Goal: Task Accomplishment & Management: Manage account settings

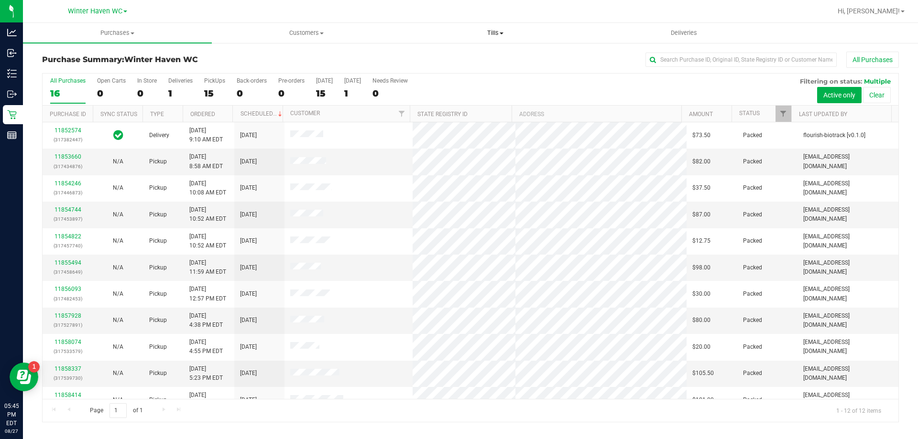
click at [501, 36] on span "Tills" at bounding box center [495, 33] width 188 height 9
click at [453, 56] on span "Manage tills" at bounding box center [433, 58] width 65 height 8
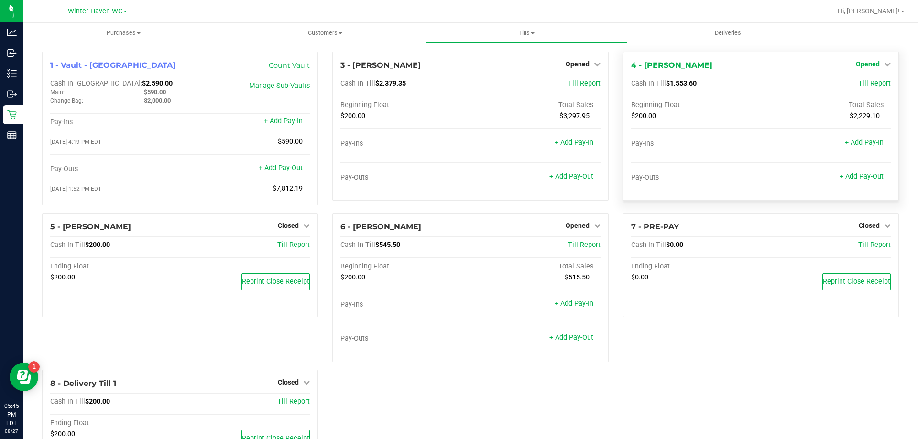
click at [859, 65] on span "Opened" at bounding box center [868, 64] width 24 height 8
click at [859, 84] on link "Close Till" at bounding box center [869, 84] width 26 height 8
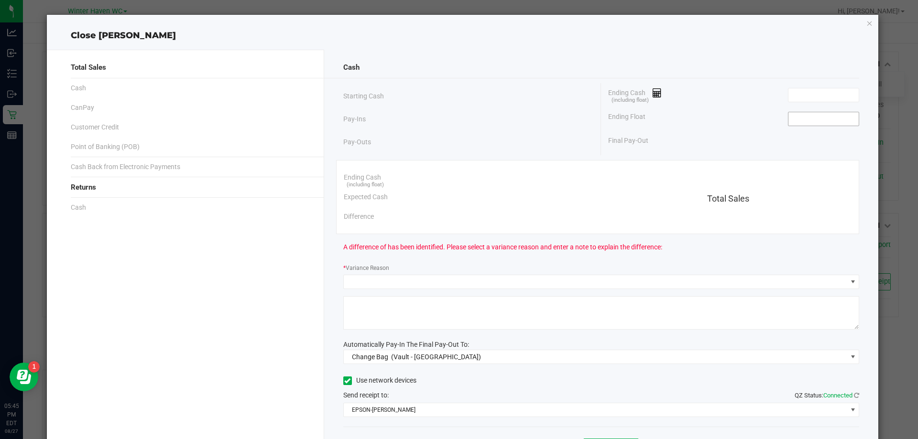
click at [807, 121] on input at bounding box center [823, 118] width 70 height 13
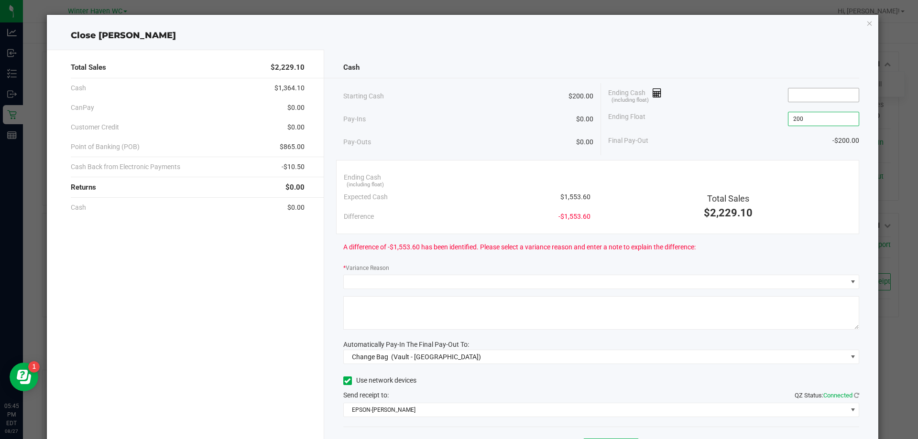
type input "$200.00"
click at [823, 98] on input at bounding box center [823, 94] width 70 height 13
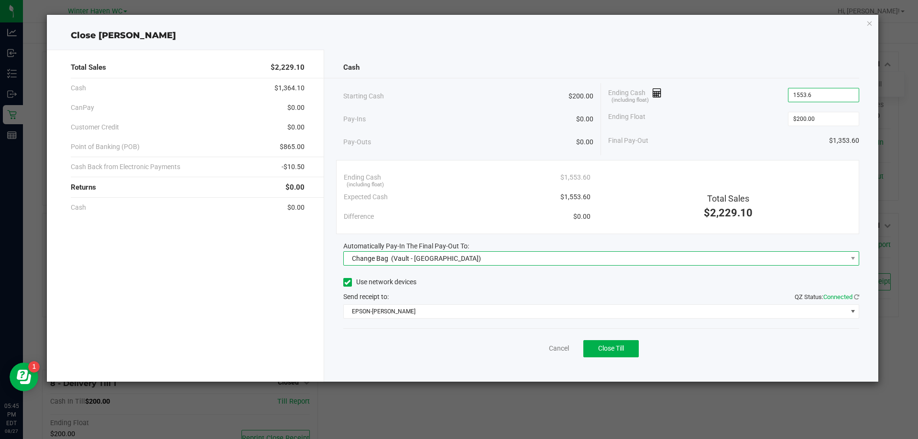
type input "$1,553.60"
click at [468, 253] on span "Change Bag (Vault - [GEOGRAPHIC_DATA])" at bounding box center [595, 258] width 503 height 13
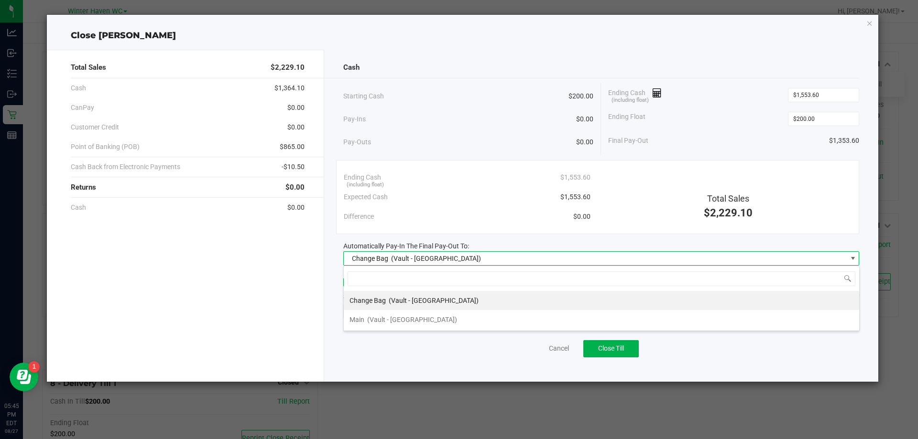
scroll to position [14, 516]
click at [406, 321] on span "(Vault - [GEOGRAPHIC_DATA])" at bounding box center [412, 320] width 90 height 8
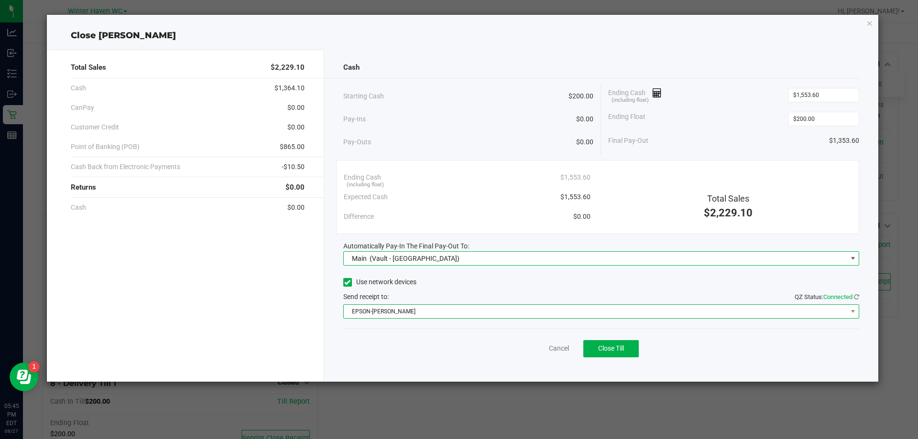
click at [406, 315] on span "EPSON-[PERSON_NAME]" at bounding box center [595, 311] width 503 height 13
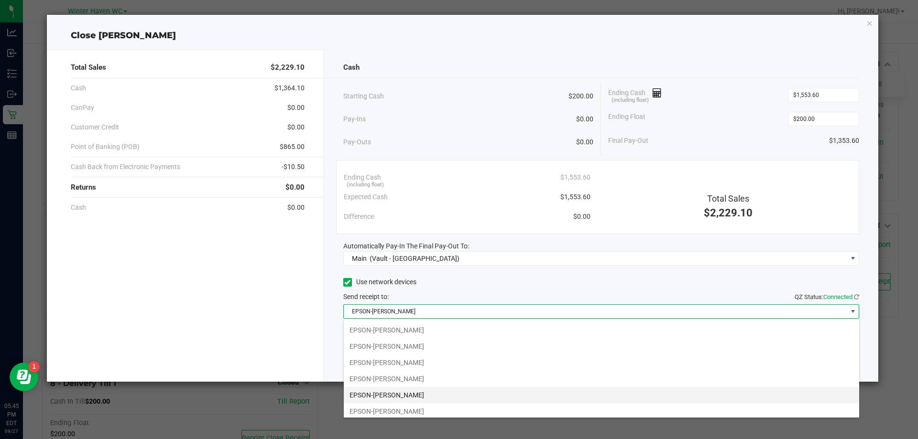
scroll to position [48, 0]
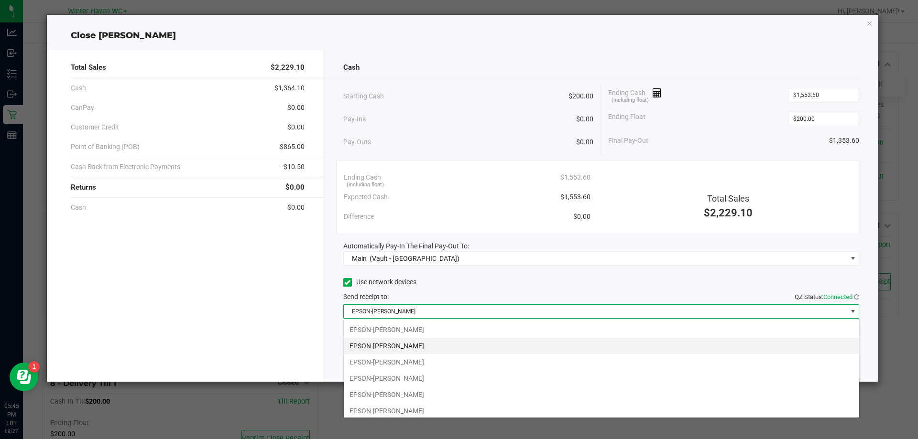
click at [431, 350] on li "EPSON-[PERSON_NAME]" at bounding box center [601, 346] width 515 height 16
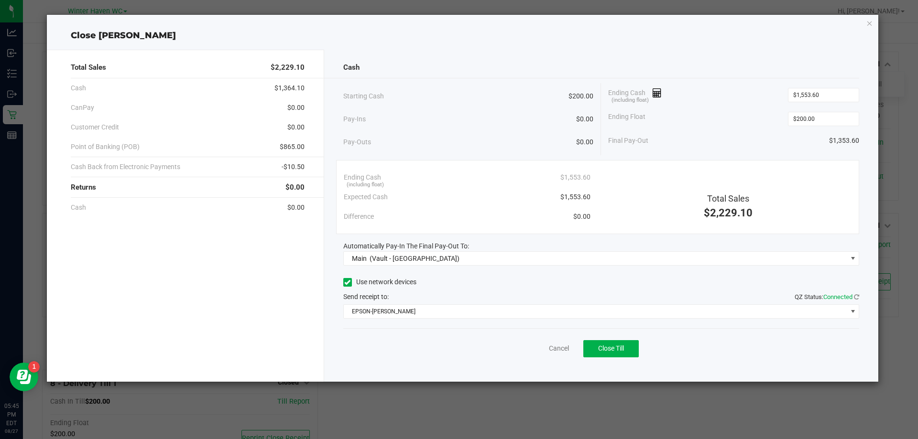
click at [457, 278] on div "Use network devices" at bounding box center [601, 282] width 516 height 14
click at [617, 348] on span "Close Till" at bounding box center [611, 349] width 26 height 8
